Goal: Task Accomplishment & Management: Use online tool/utility

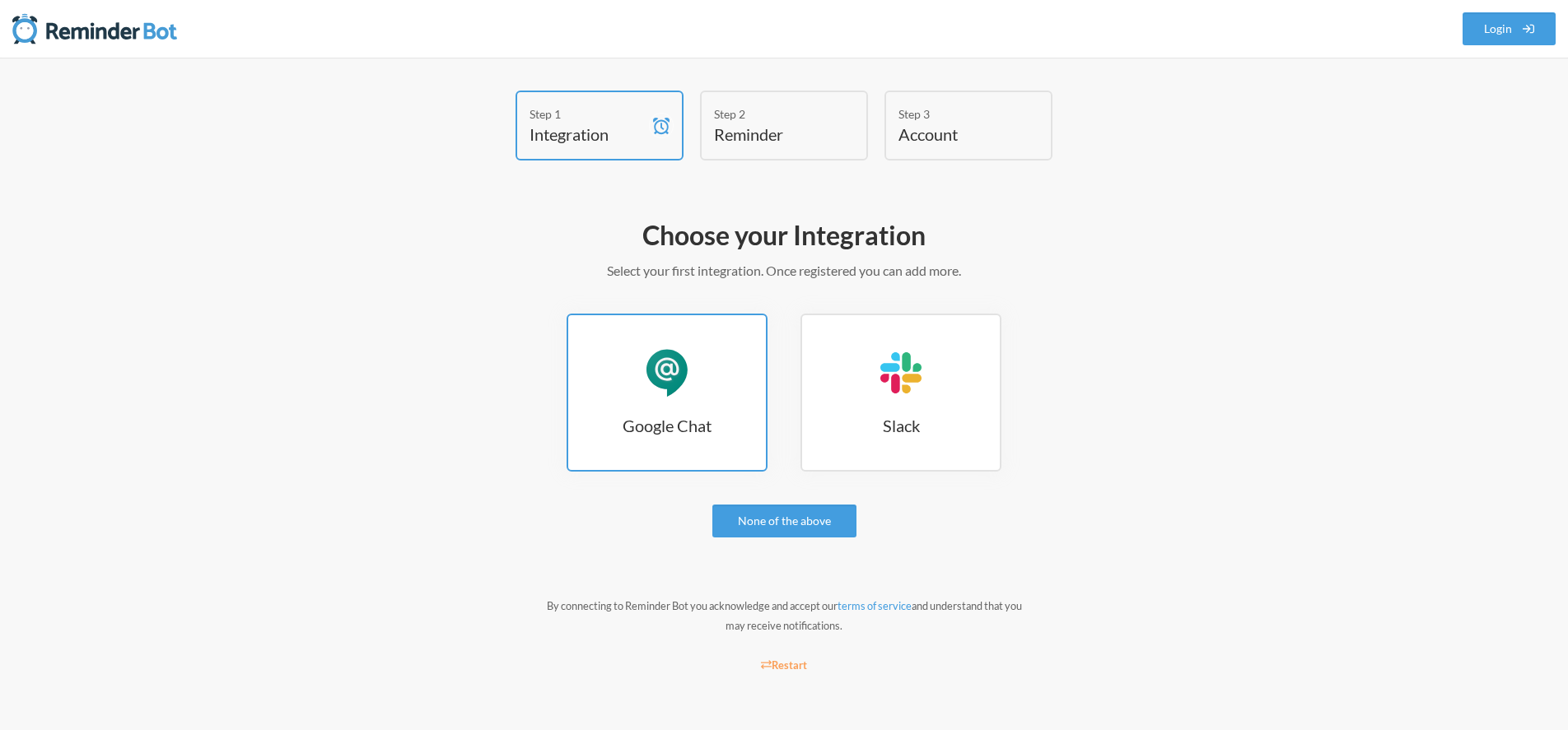
click at [675, 387] on div "Google Chat" at bounding box center [667, 373] width 50 height 50
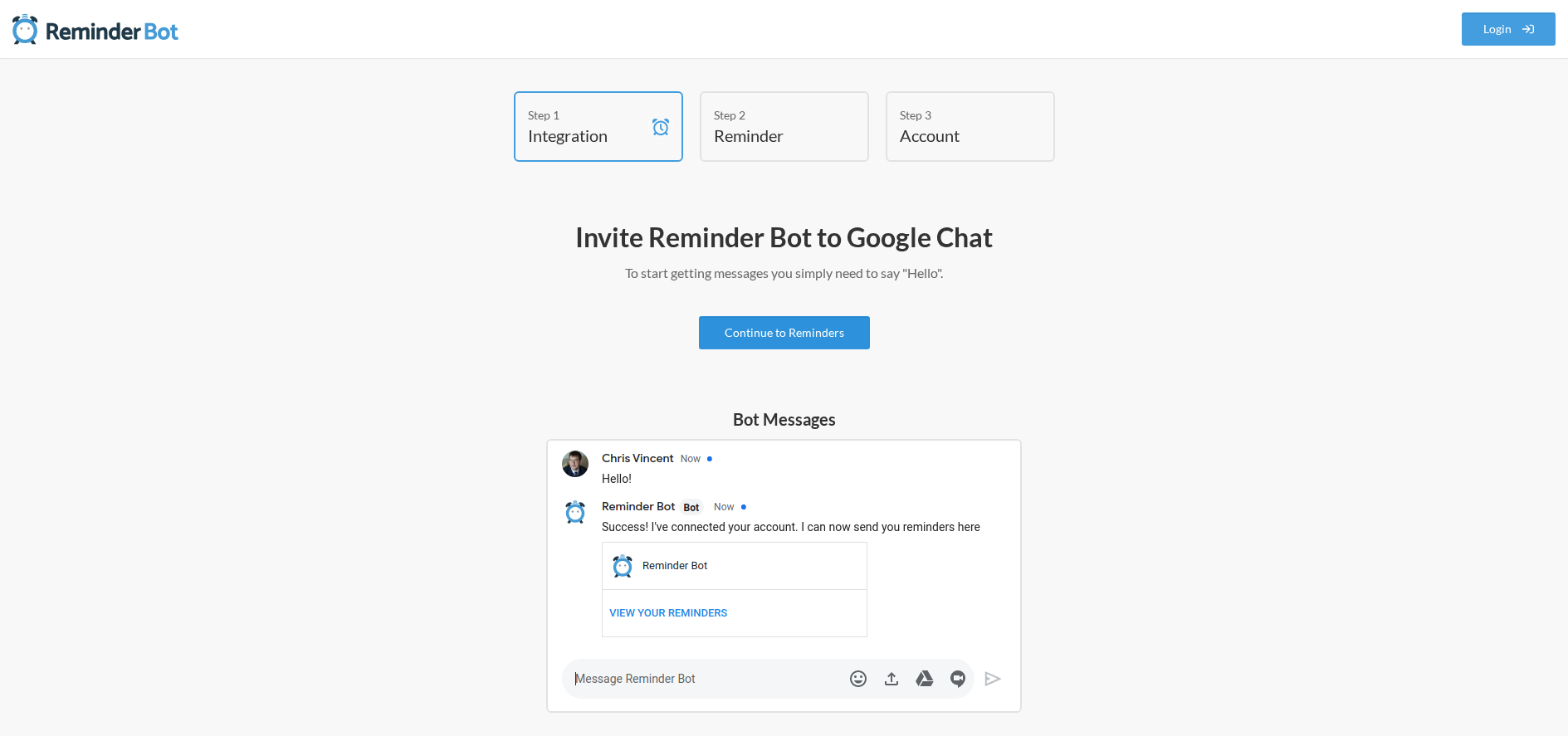
click at [789, 327] on link "Continue to Reminders" at bounding box center [784, 333] width 171 height 33
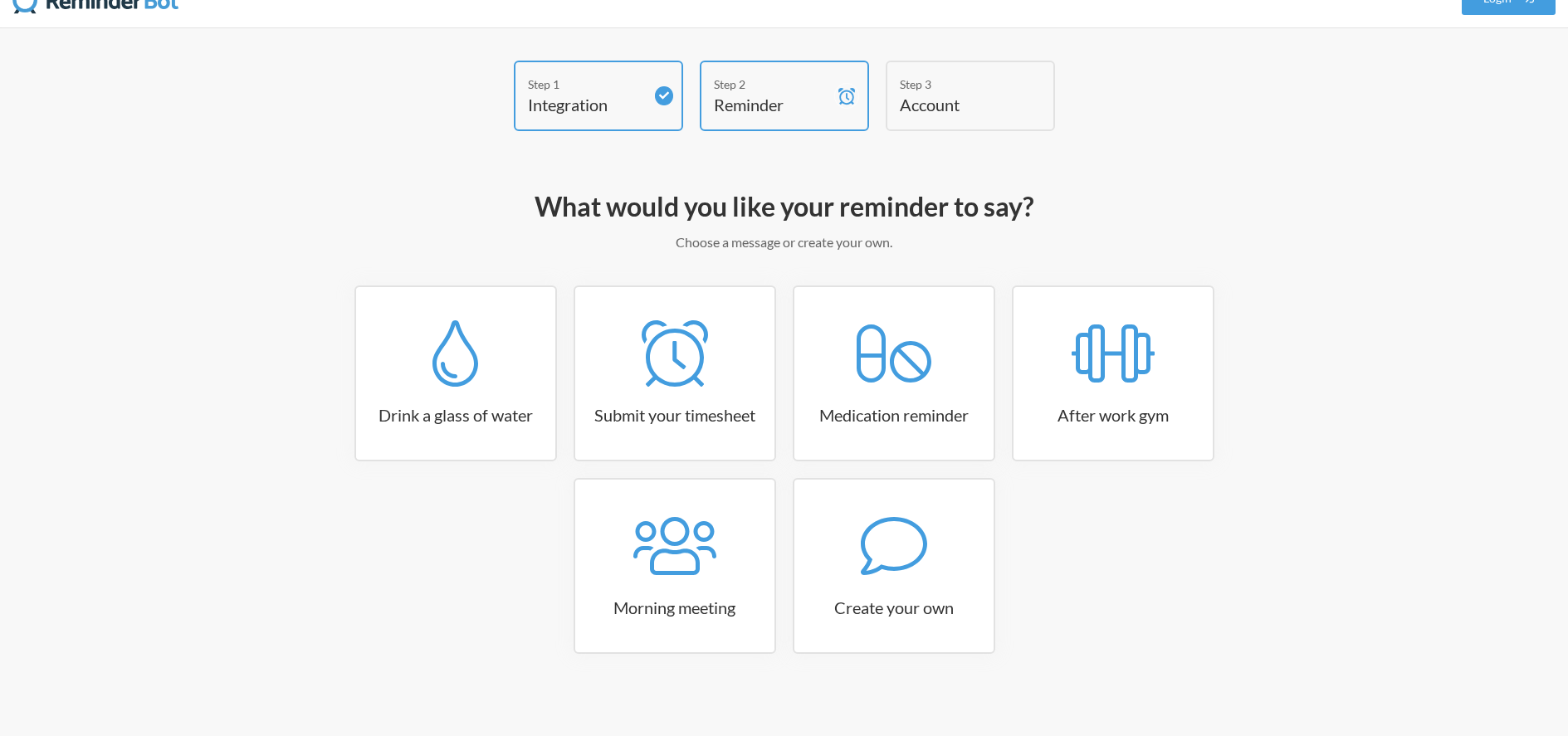
scroll to position [40, 0]
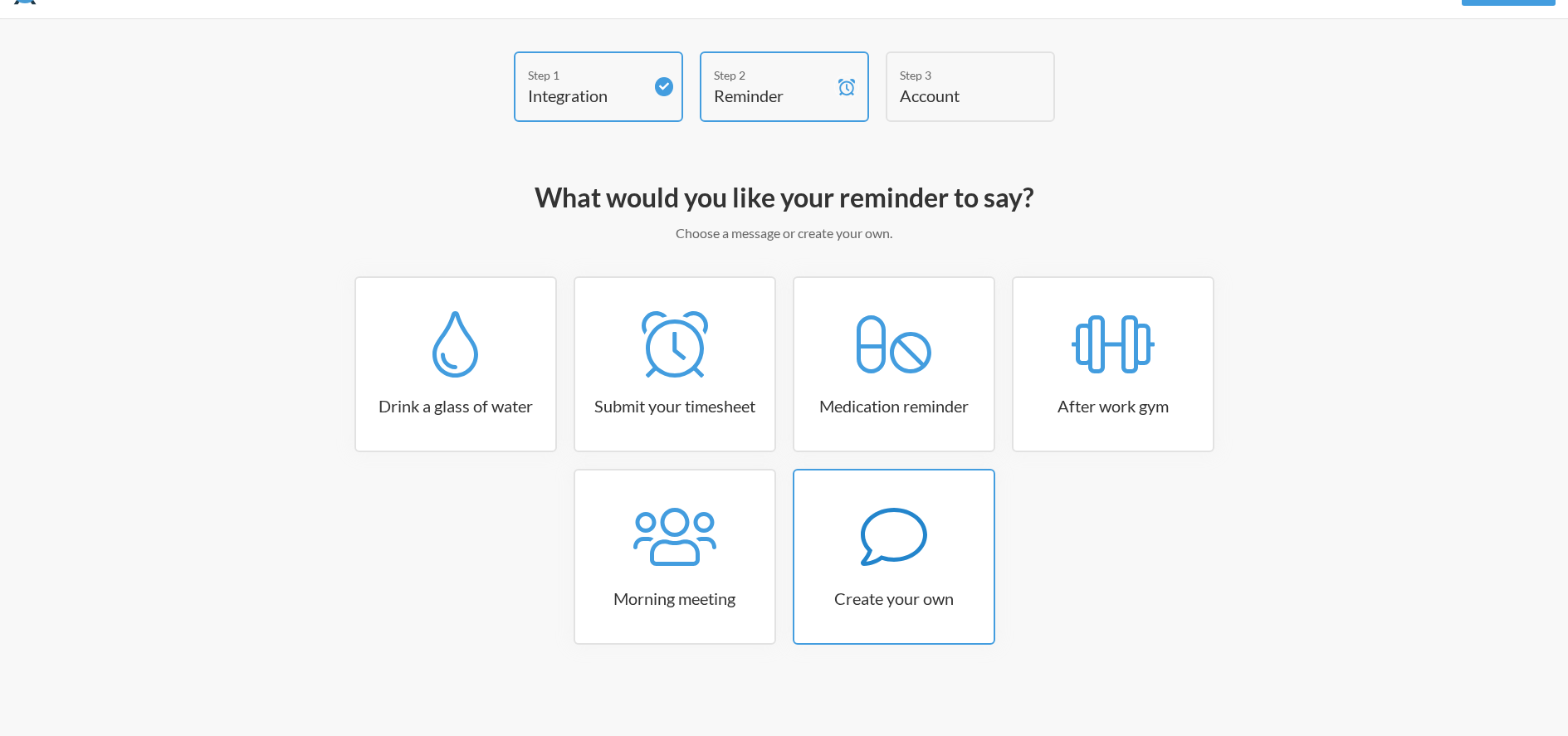
click at [970, 605] on h3 "Create your own" at bounding box center [893, 597] width 199 height 23
select select "11:30:00"
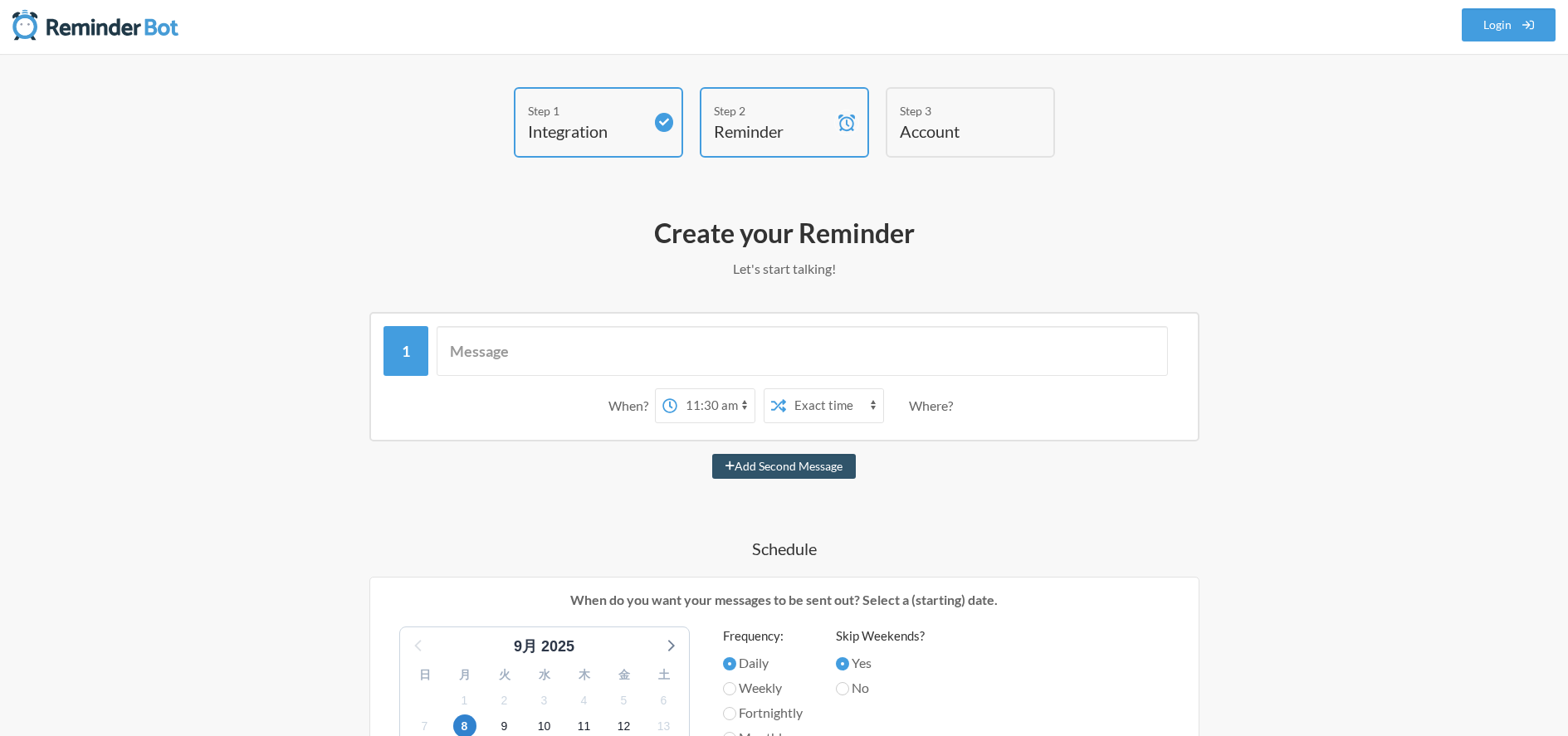
scroll to position [0, 0]
